Goal: Information Seeking & Learning: Learn about a topic

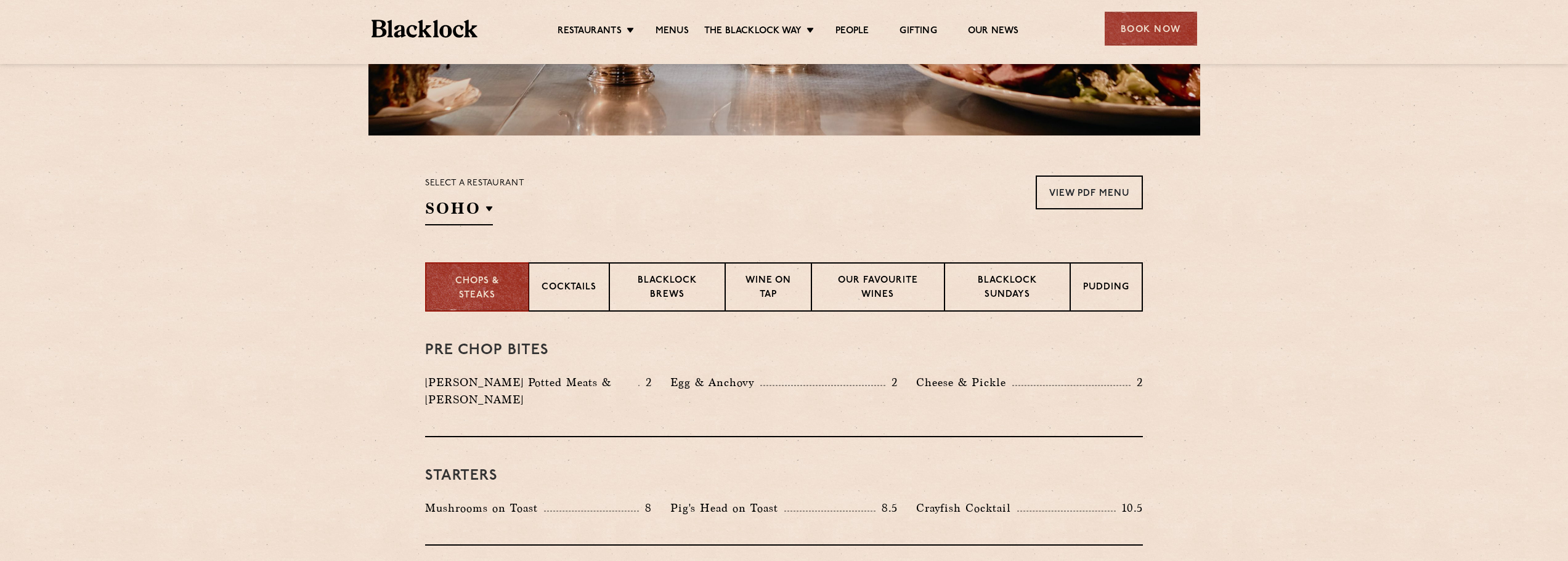
scroll to position [370, 0]
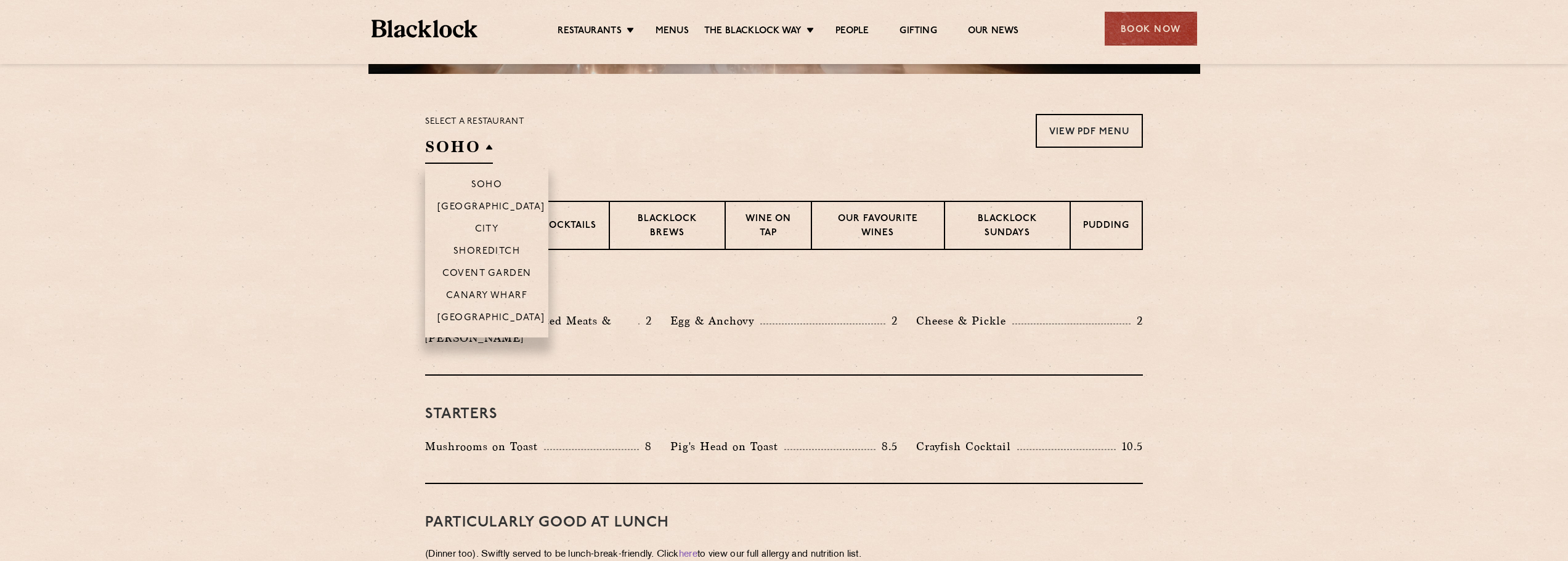
click at [487, 156] on h2 "SOHO" at bounding box center [458, 150] width 68 height 27
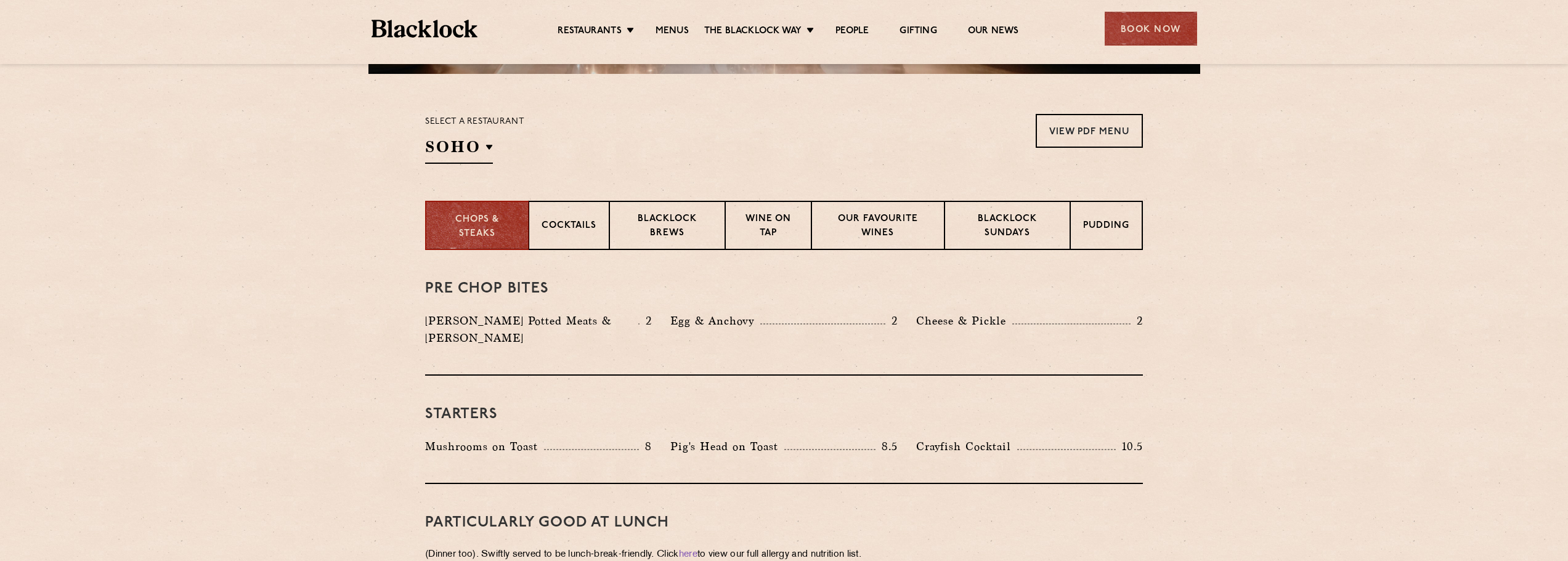
click at [661, 140] on div "Select a restaurant [GEOGRAPHIC_DATA] [GEOGRAPHIC_DATA] [GEOGRAPHIC_DATA] [GEOG…" at bounding box center [783, 139] width 718 height 50
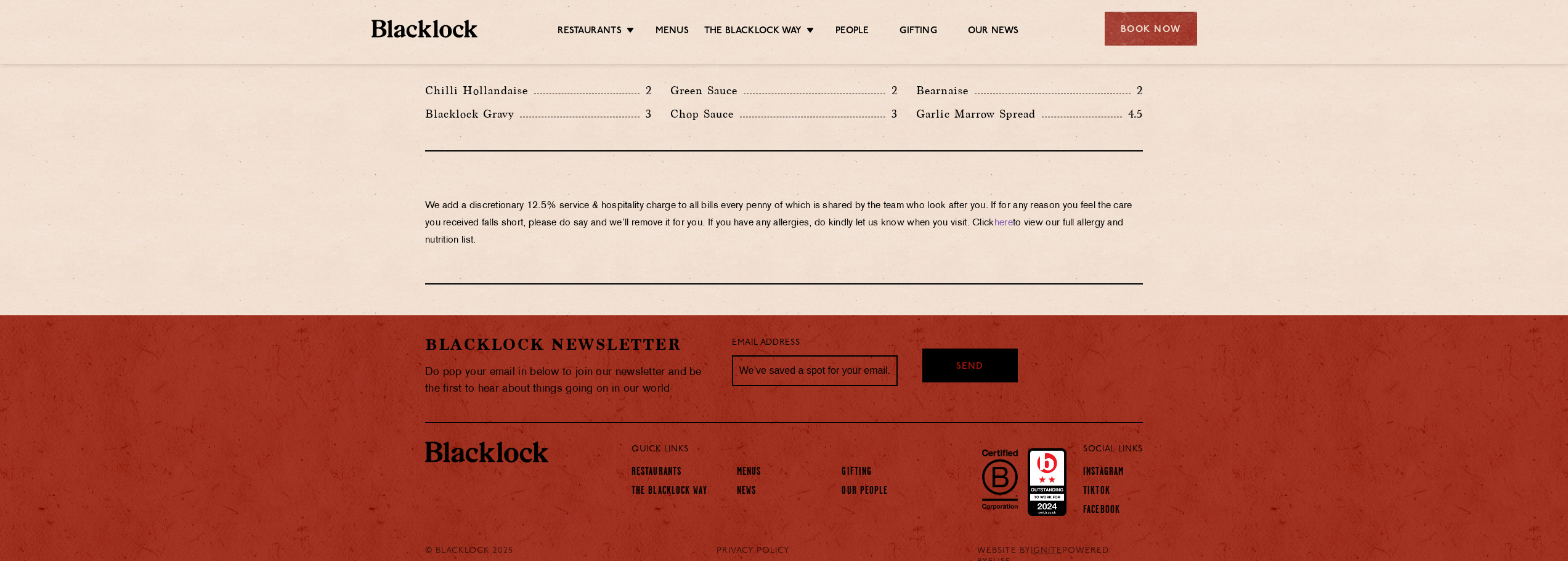
scroll to position [2096, 0]
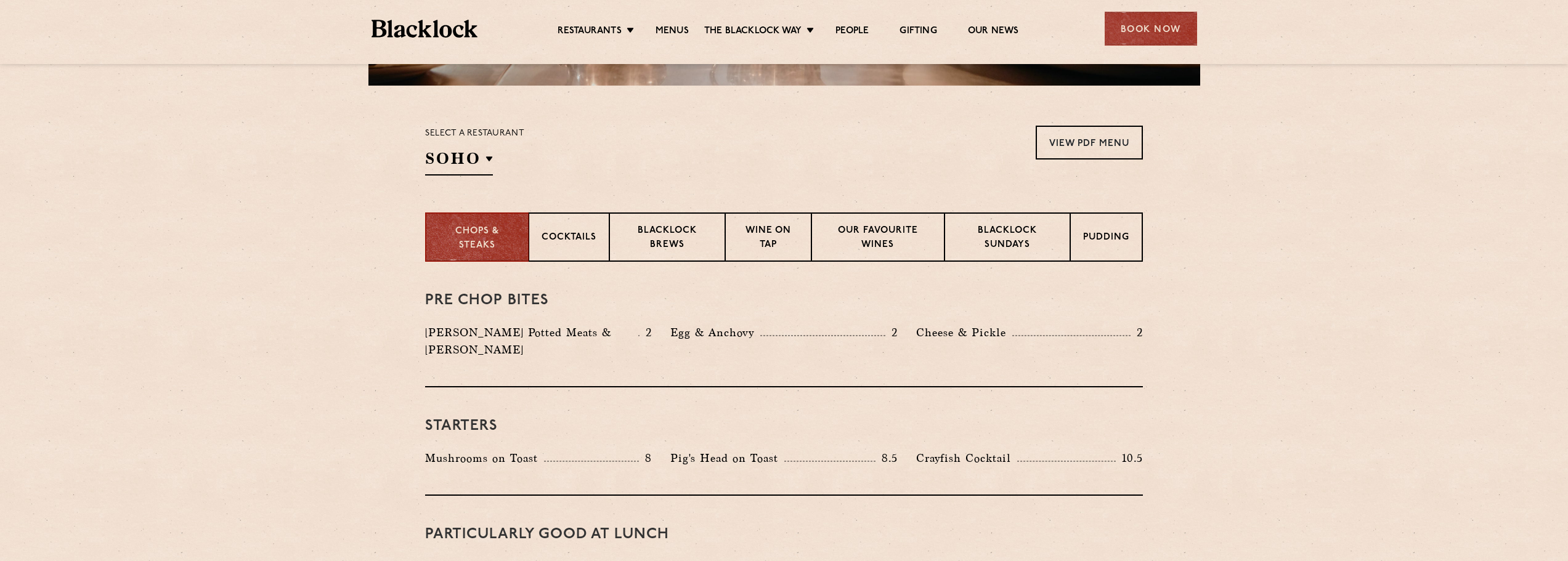
scroll to position [370, 0]
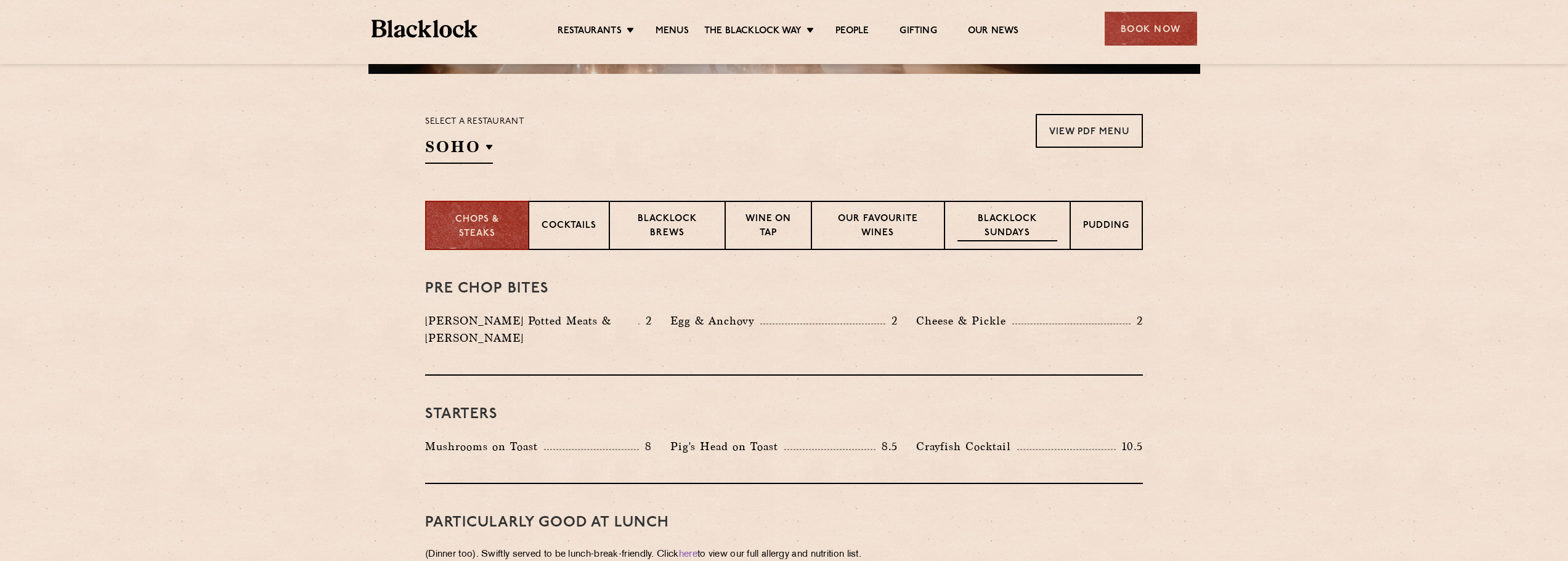
click at [1024, 237] on p "Blacklock Sundays" at bounding box center [1007, 227] width 100 height 29
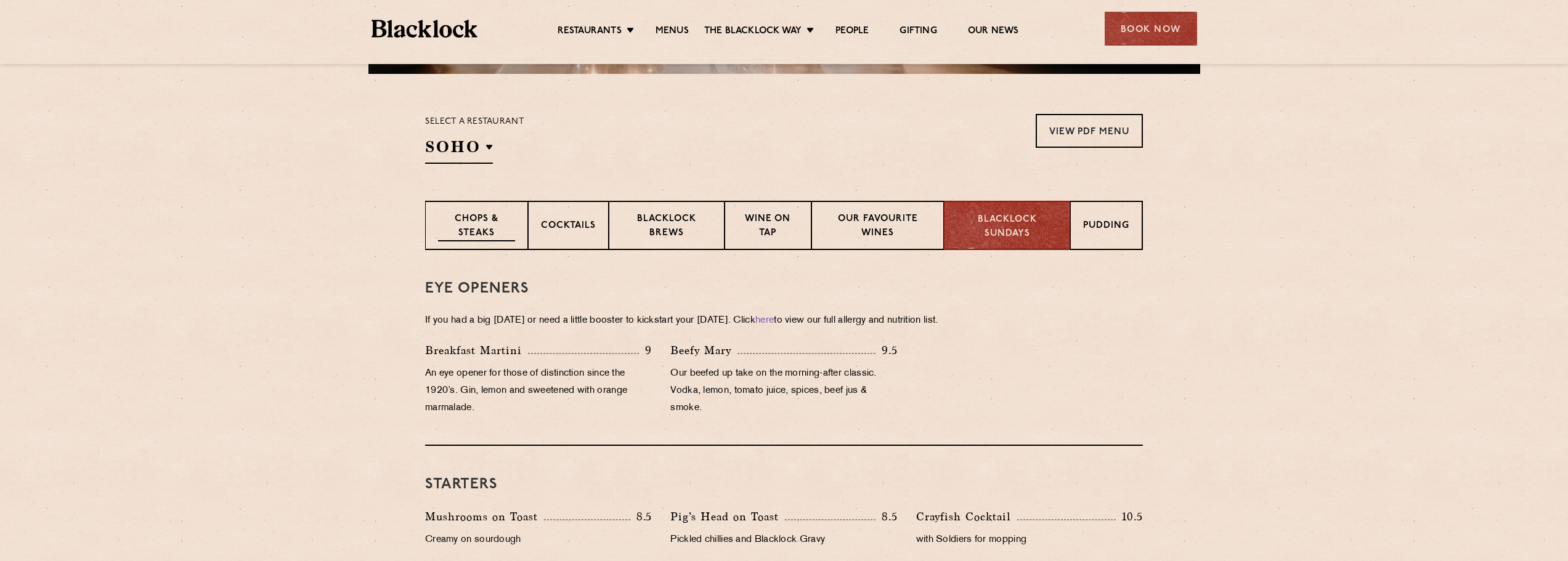
click at [484, 210] on div "Chops & Steaks" at bounding box center [476, 225] width 103 height 49
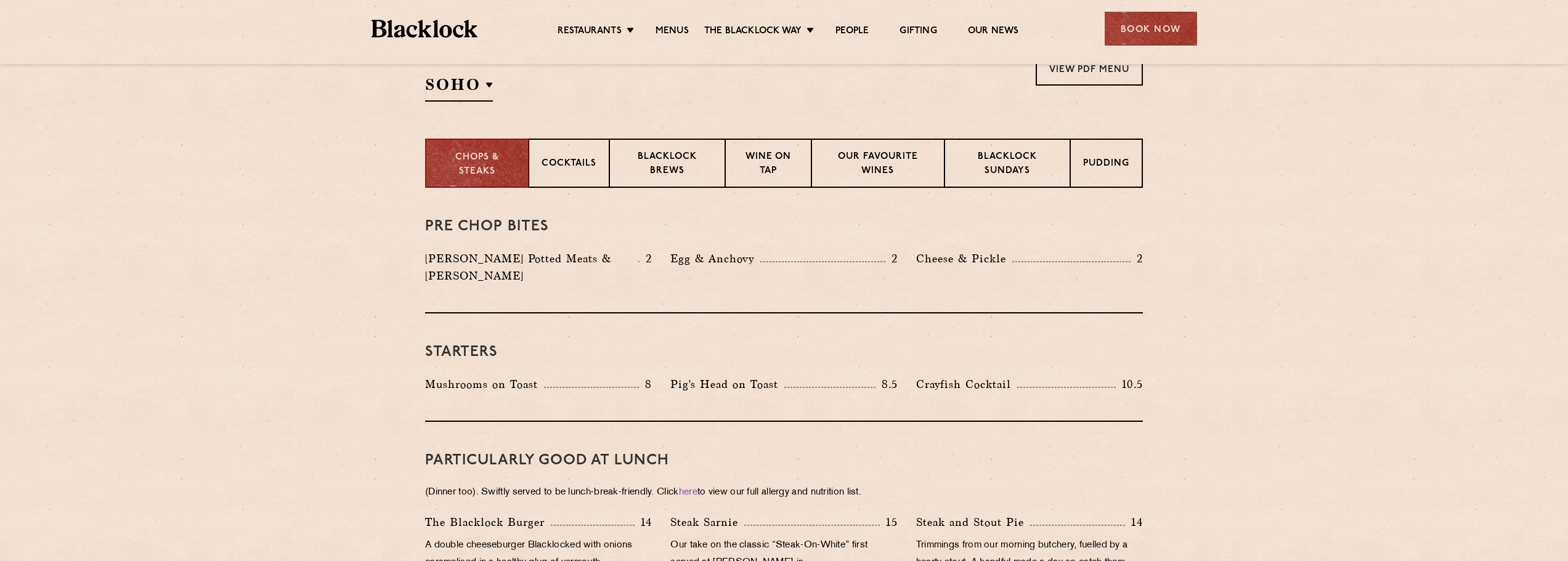
scroll to position [431, 0]
click at [1091, 82] on link "View PDF Menu" at bounding box center [1089, 69] width 107 height 34
click at [803, 164] on div "Wine on Tap" at bounding box center [768, 164] width 86 height 49
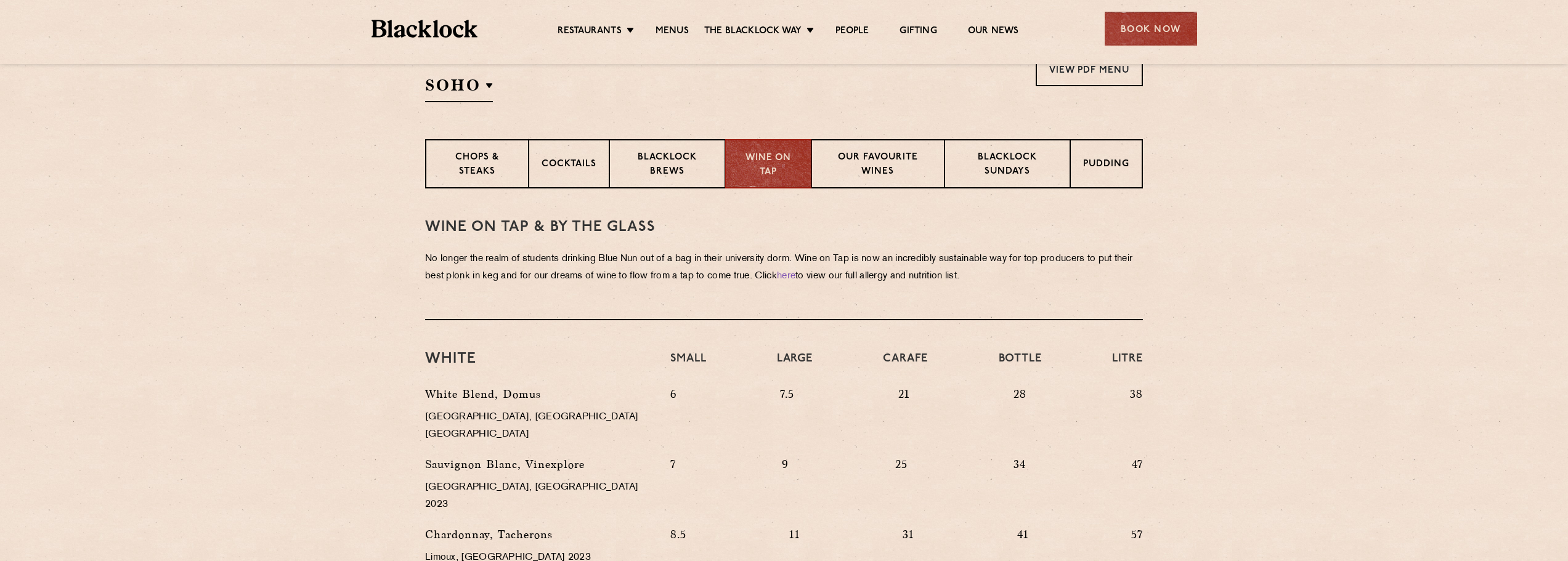
scroll to position [493, 0]
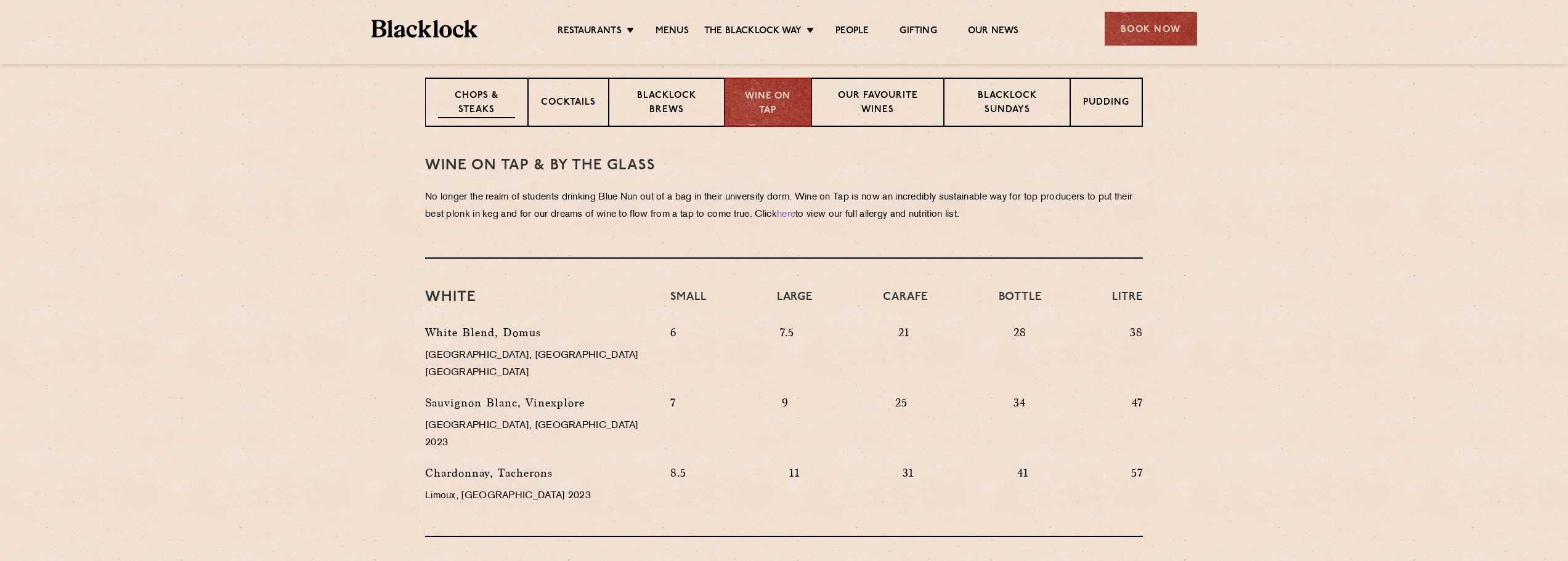
click at [476, 108] on p "Chops & Steaks" at bounding box center [477, 104] width 77 height 29
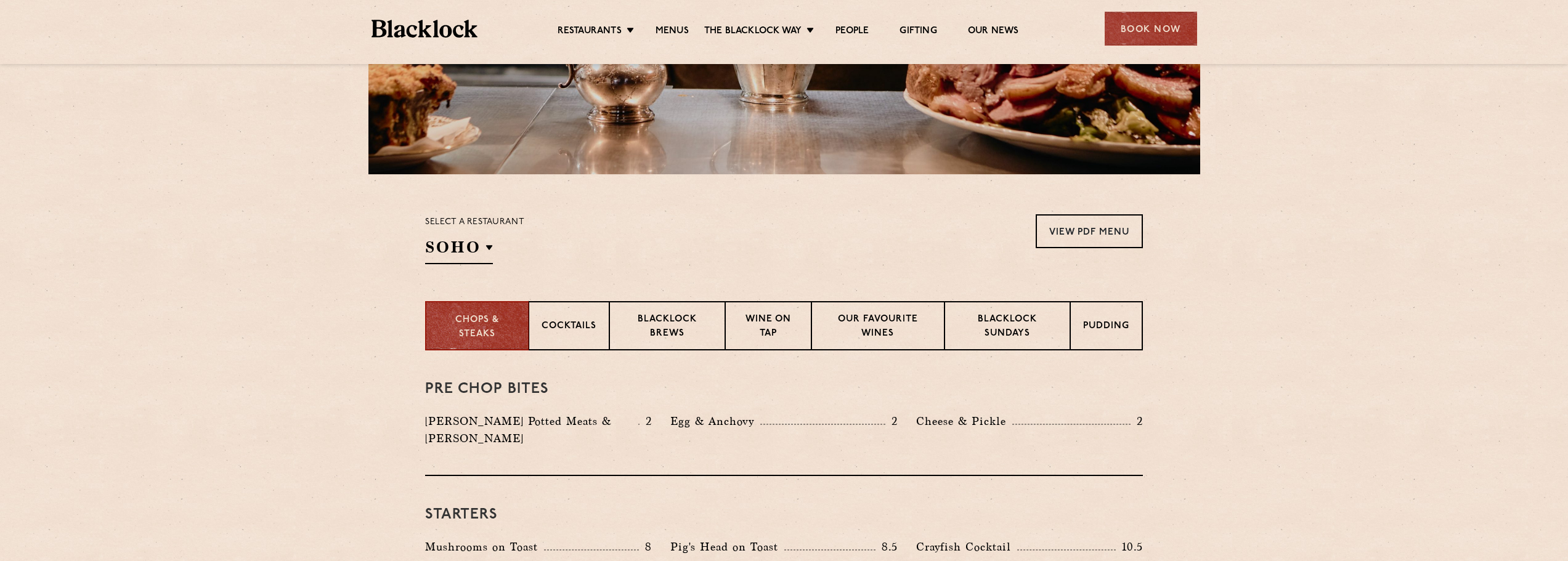
scroll to position [123, 0]
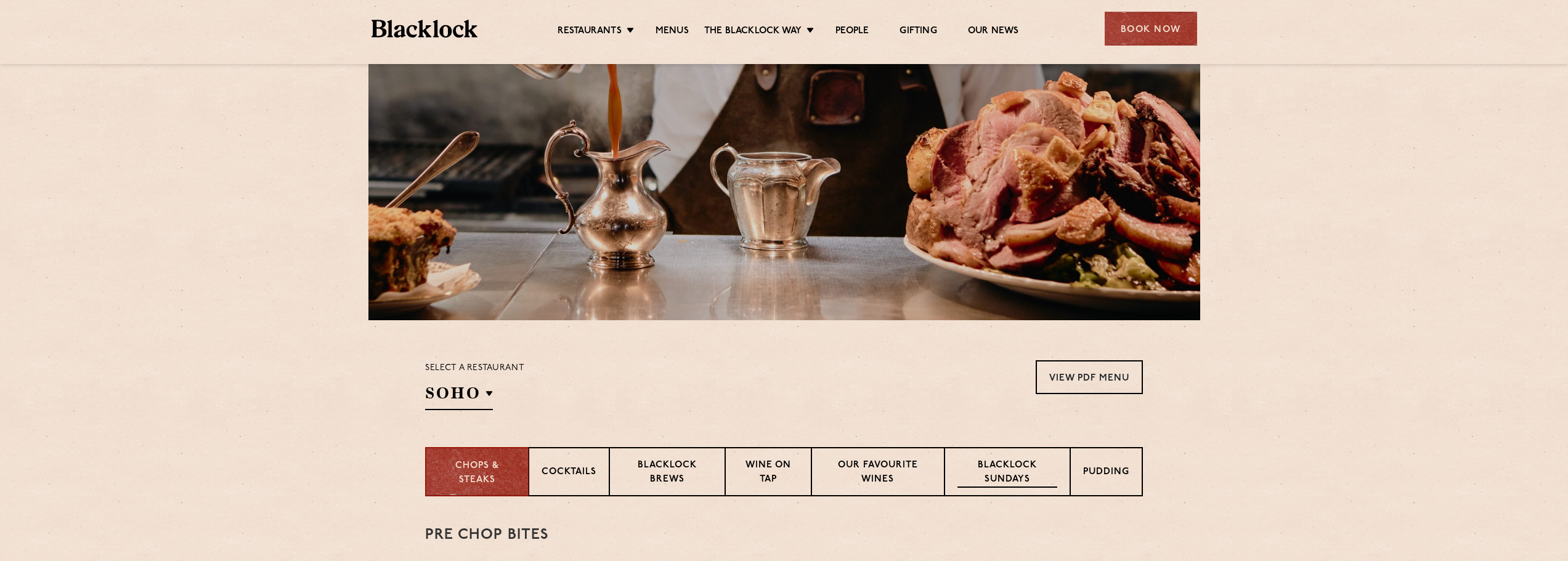
click at [1023, 477] on p "Blacklock Sundays" at bounding box center [1007, 474] width 100 height 29
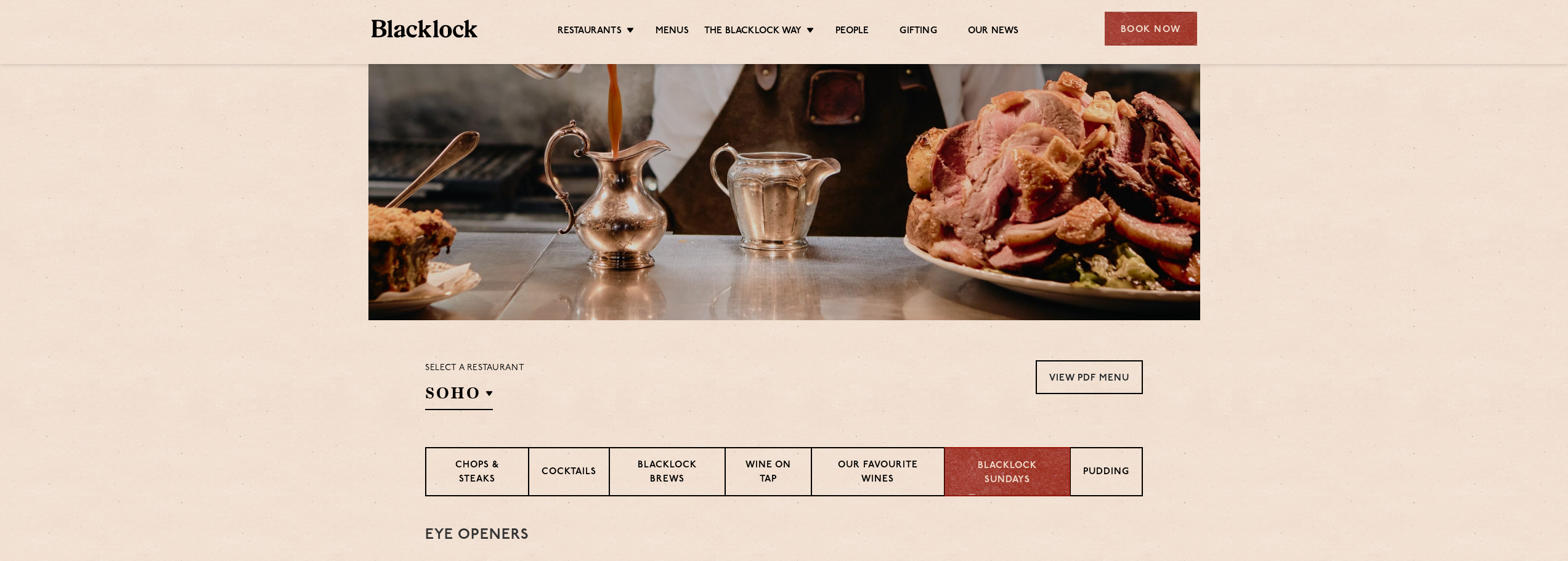
scroll to position [0, 0]
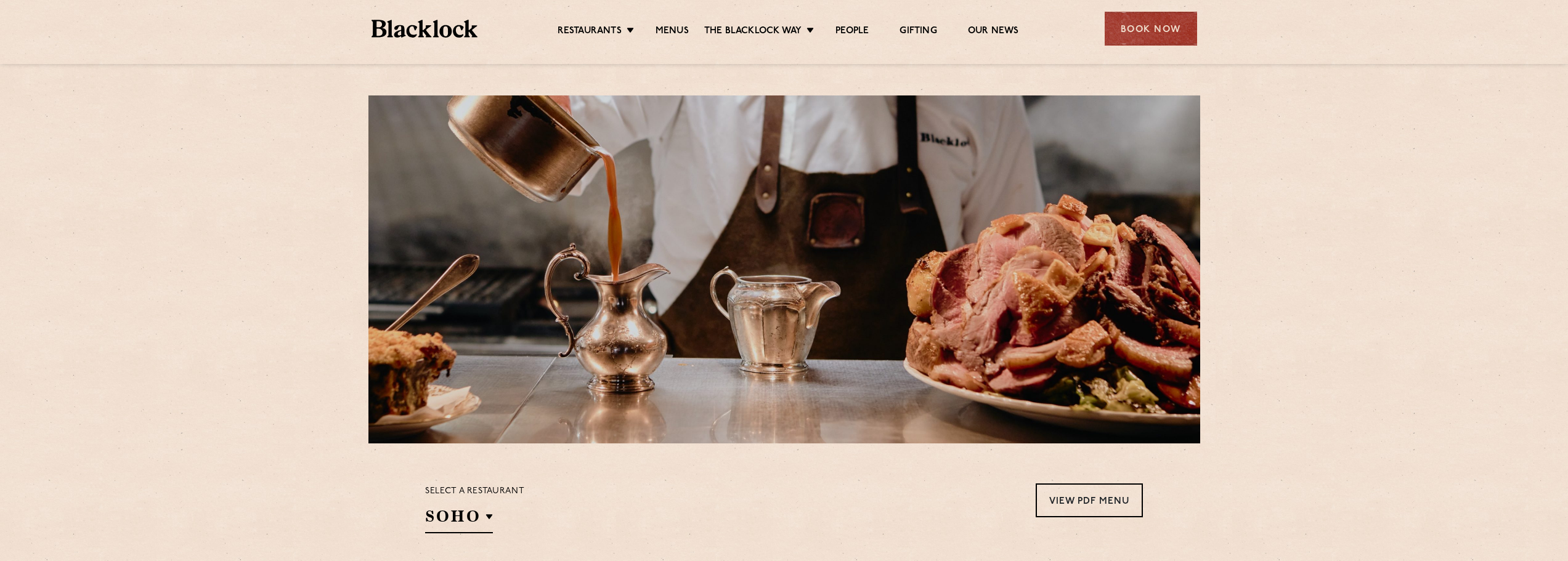
drag, startPoint x: 139, startPoint y: 304, endPoint x: 642, endPoint y: 38, distance: 569.0
